Goal: Task Accomplishment & Management: Use online tool/utility

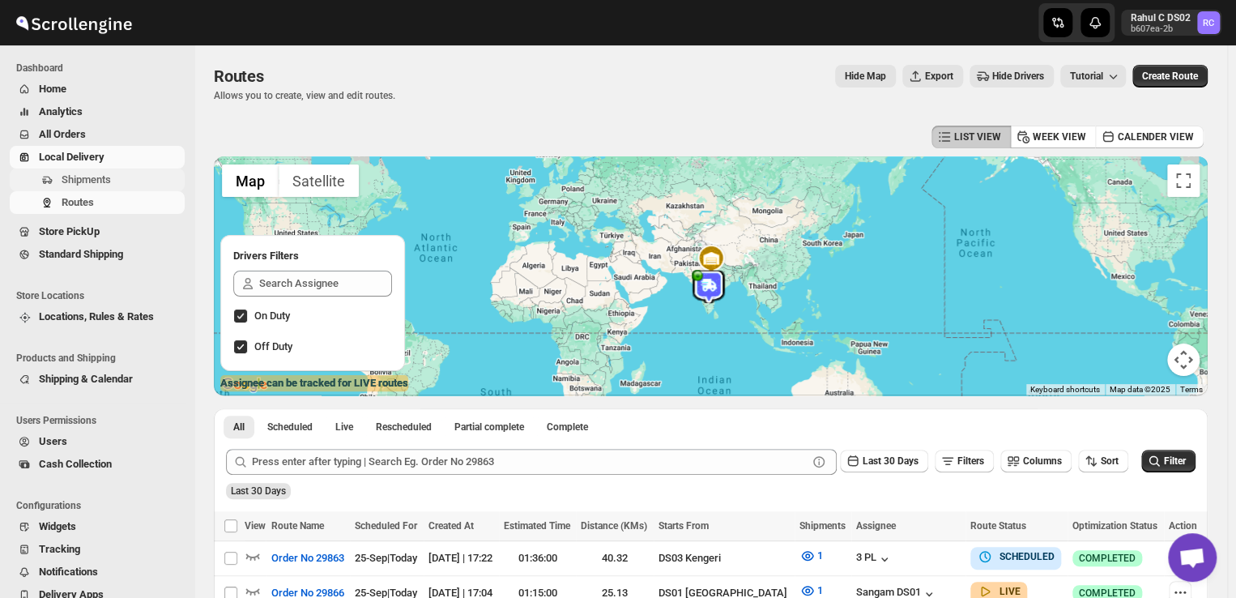
click at [121, 177] on span "Shipments" at bounding box center [122, 180] width 120 height 16
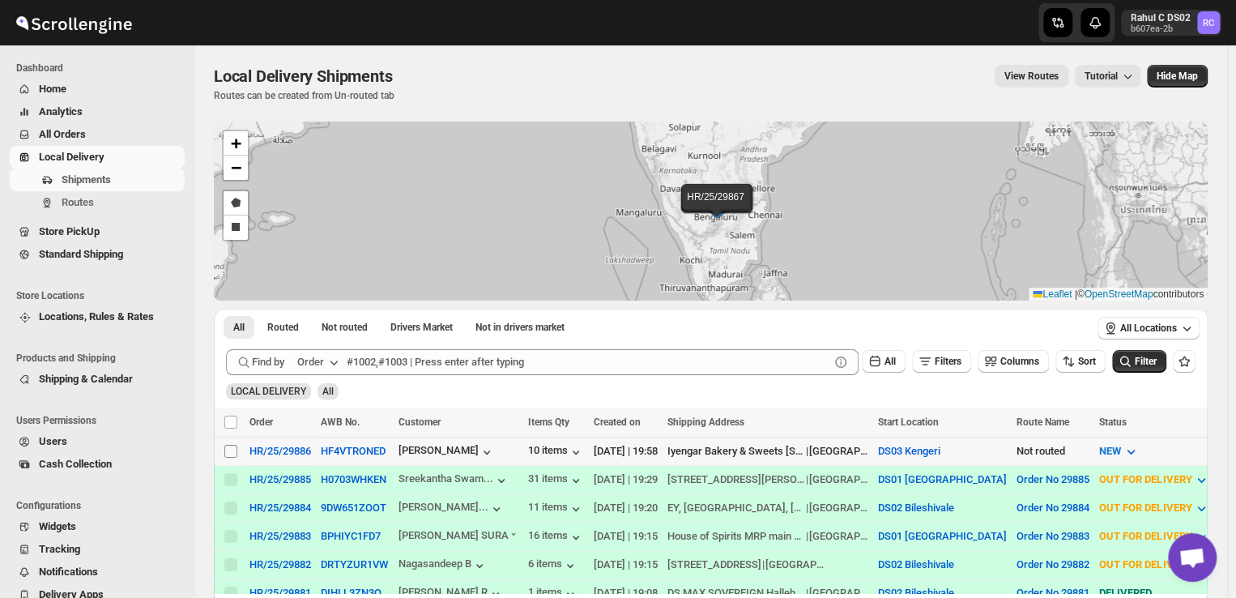
click at [232, 449] on input "Select shipment" at bounding box center [230, 451] width 13 height 13
checkbox input "true"
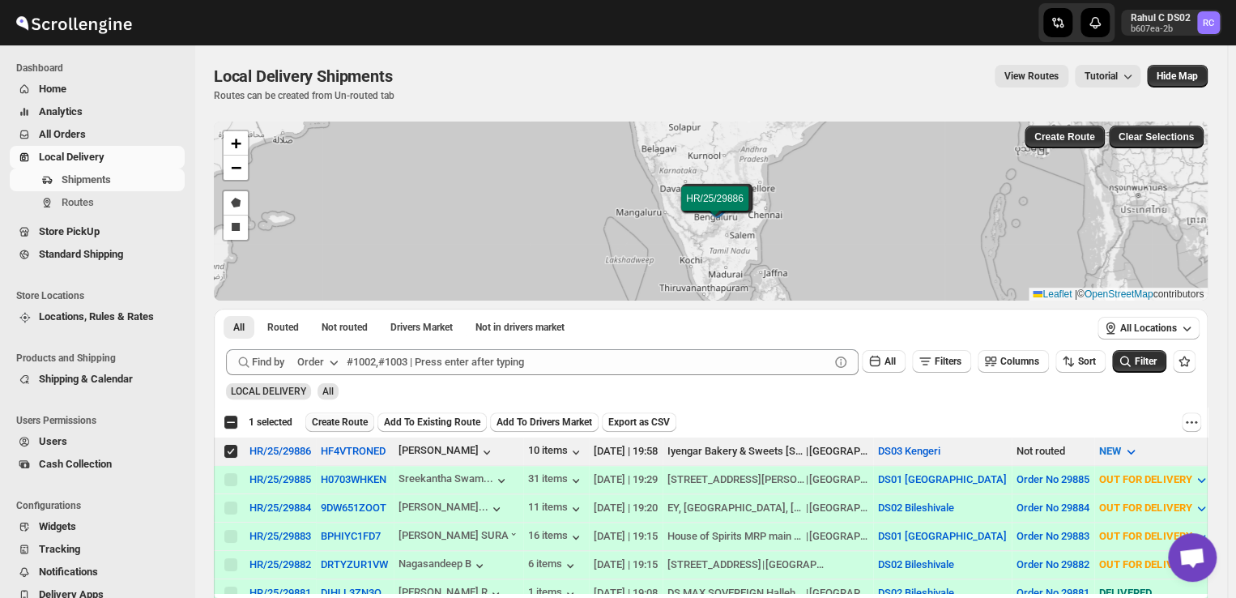
click at [343, 425] on span "Create Route" at bounding box center [340, 421] width 56 height 13
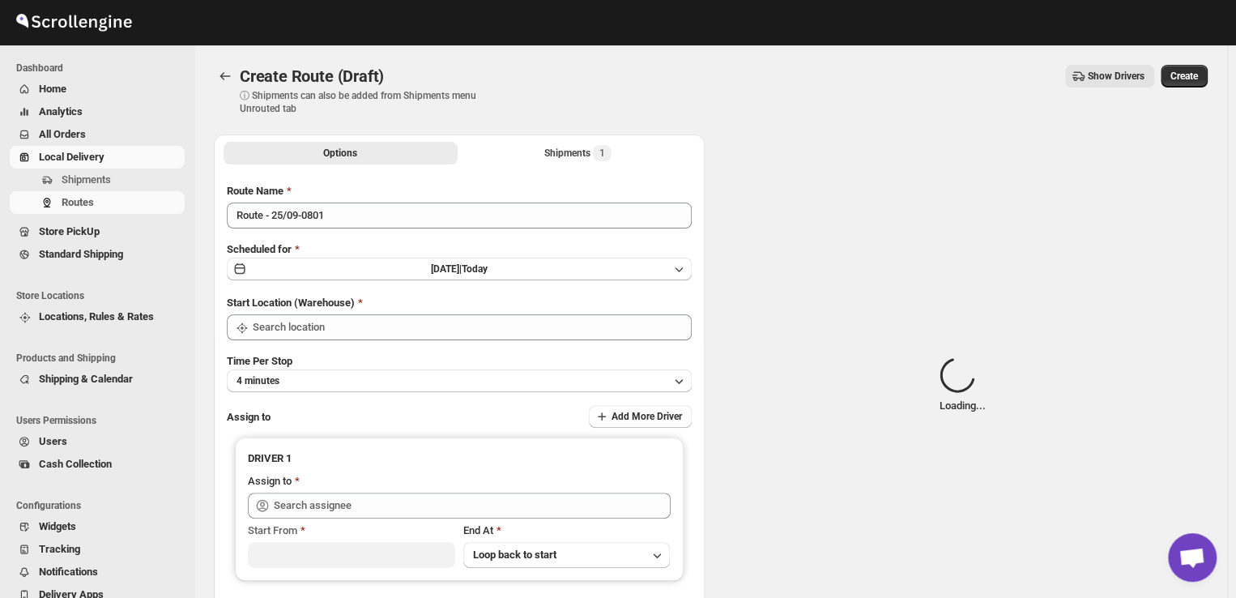
type input "DS03 Kengeri"
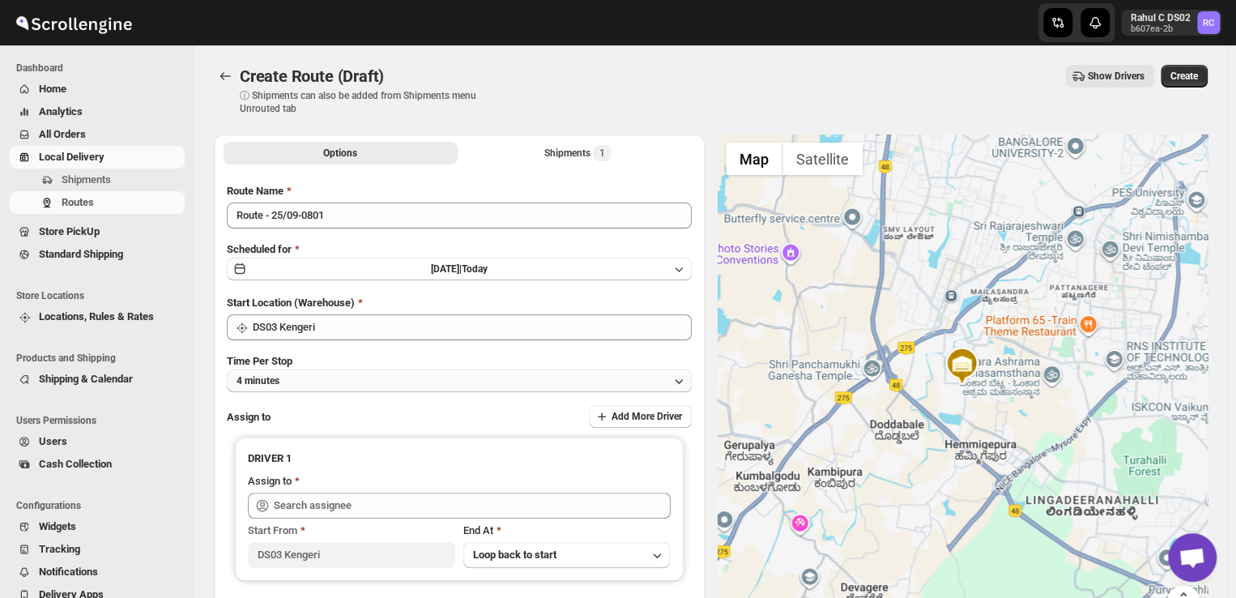
click at [345, 383] on button "4 minutes" at bounding box center [459, 380] width 465 height 23
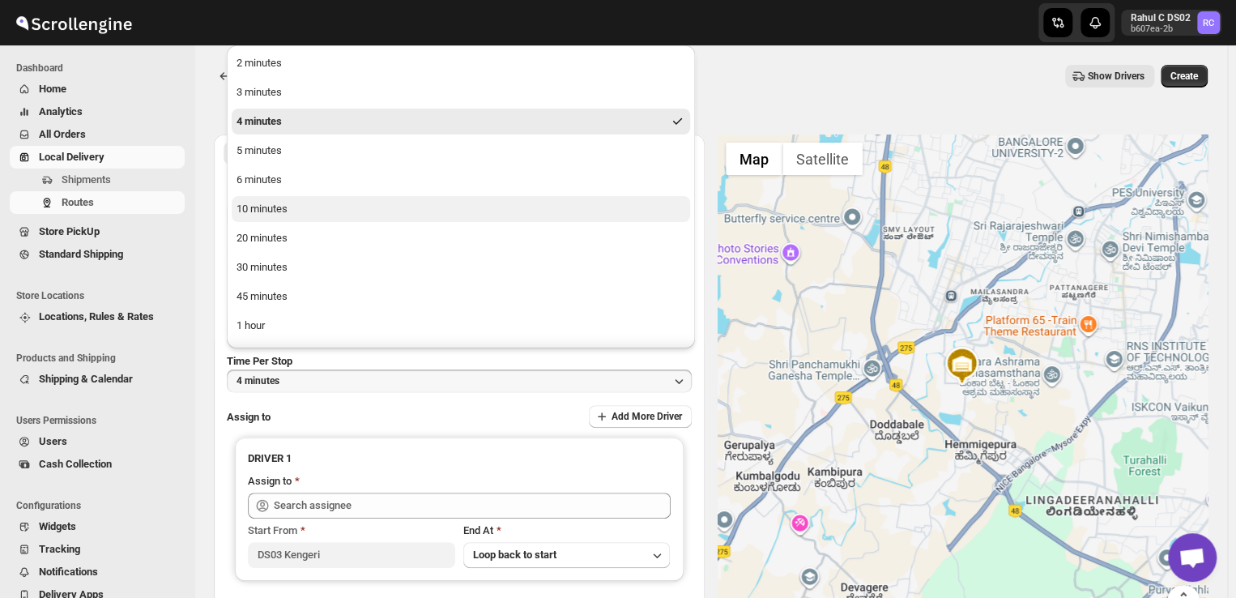
click at [266, 212] on div "10 minutes" at bounding box center [261, 209] width 51 height 16
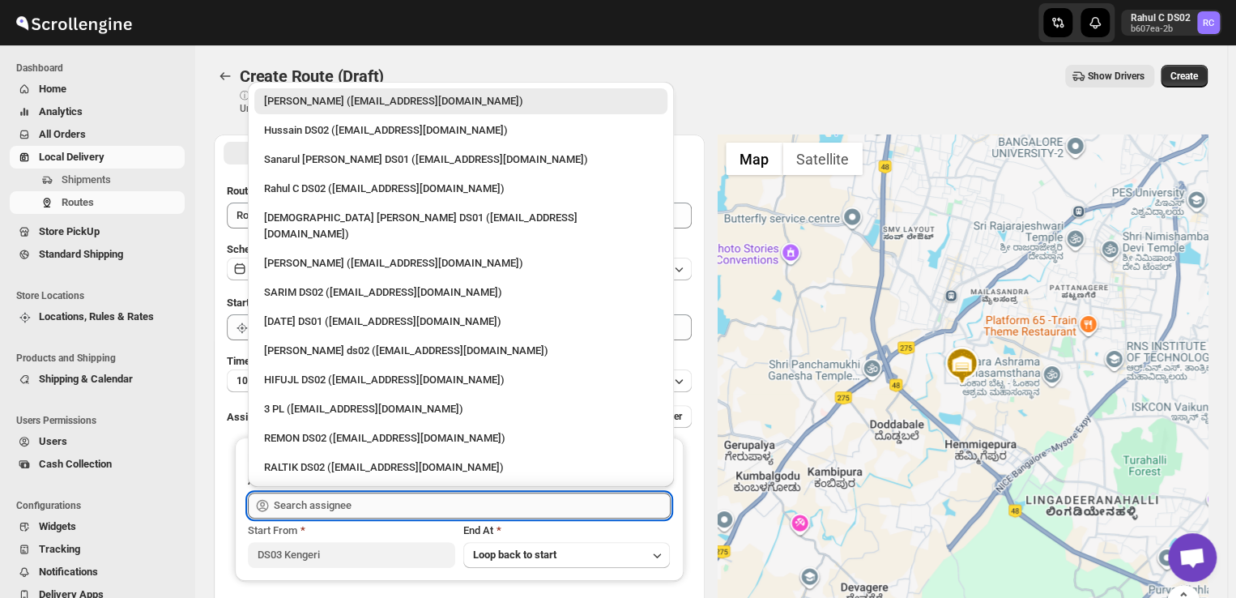
click at [356, 506] on input "text" at bounding box center [472, 505] width 397 height 26
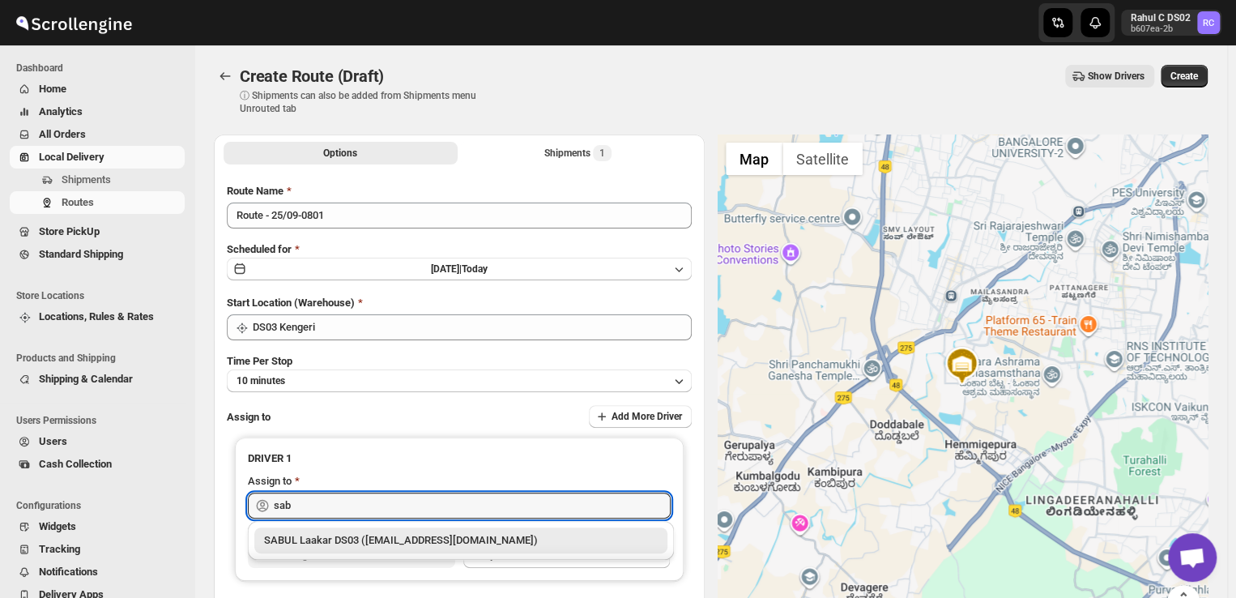
click at [324, 540] on div "SABUL Laakar DS03 ([EMAIL_ADDRESS][DOMAIN_NAME])" at bounding box center [461, 540] width 394 height 16
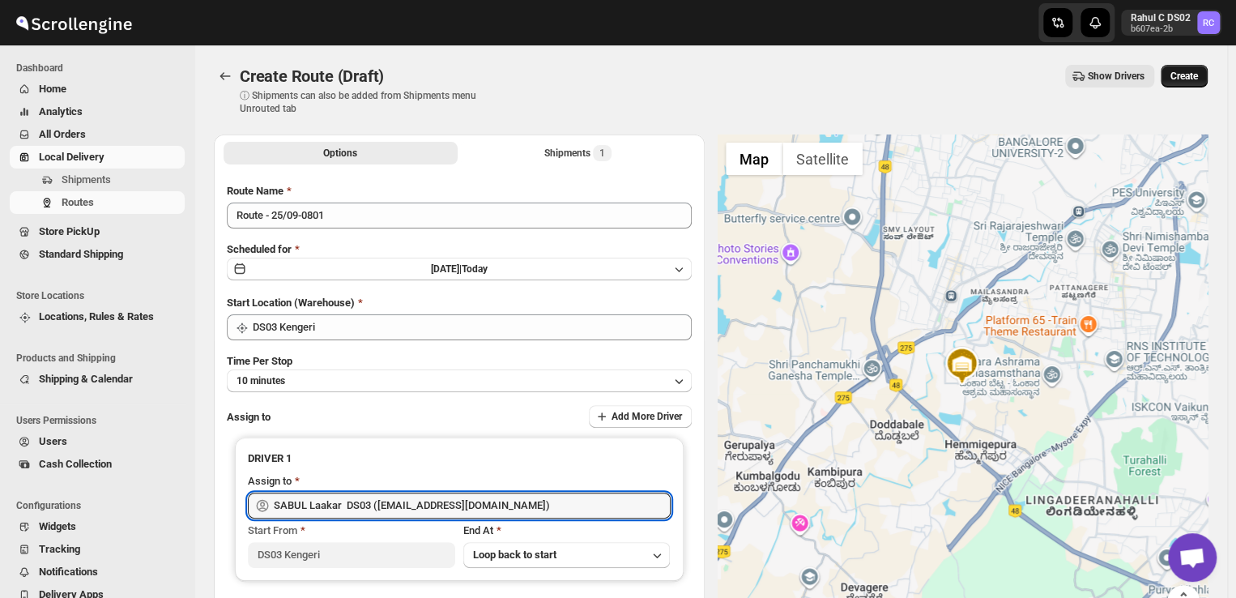
type input "SABUL Laakar DS03 ([EMAIL_ADDRESS][DOMAIN_NAME])"
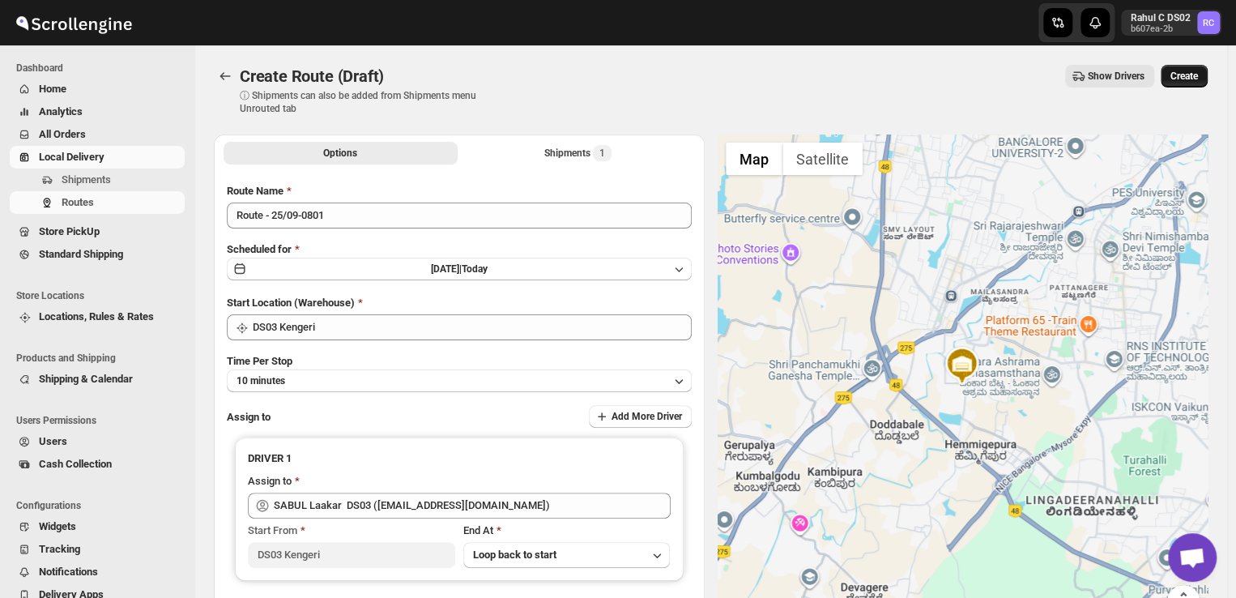
click at [1190, 72] on span "Create" at bounding box center [1184, 76] width 28 height 13
